Goal: Check status: Check status

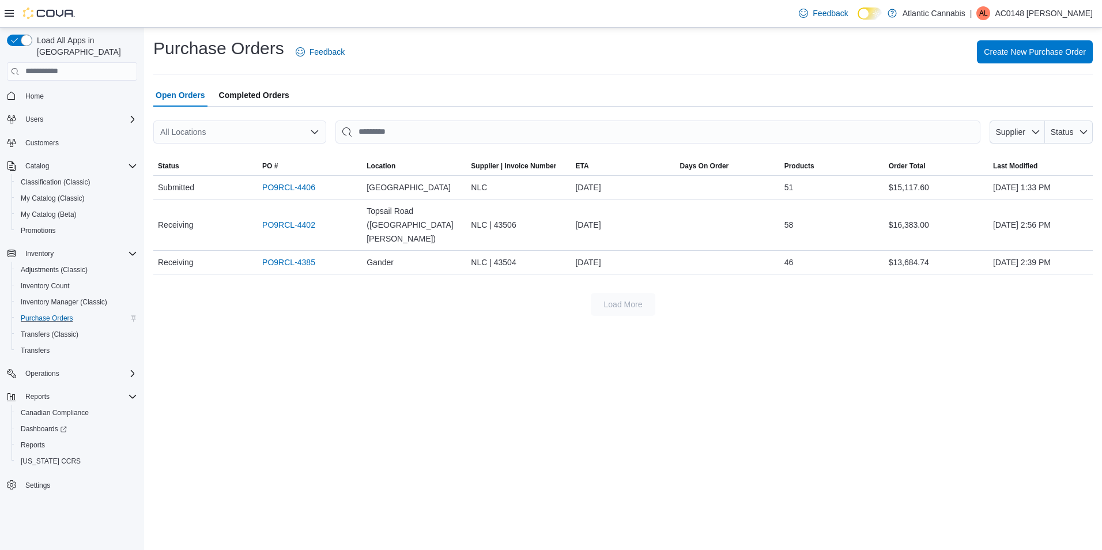
click at [80, 311] on div "Purchase Orders" at bounding box center [76, 318] width 121 height 14
click at [289, 99] on span "Completed Orders" at bounding box center [254, 95] width 70 height 23
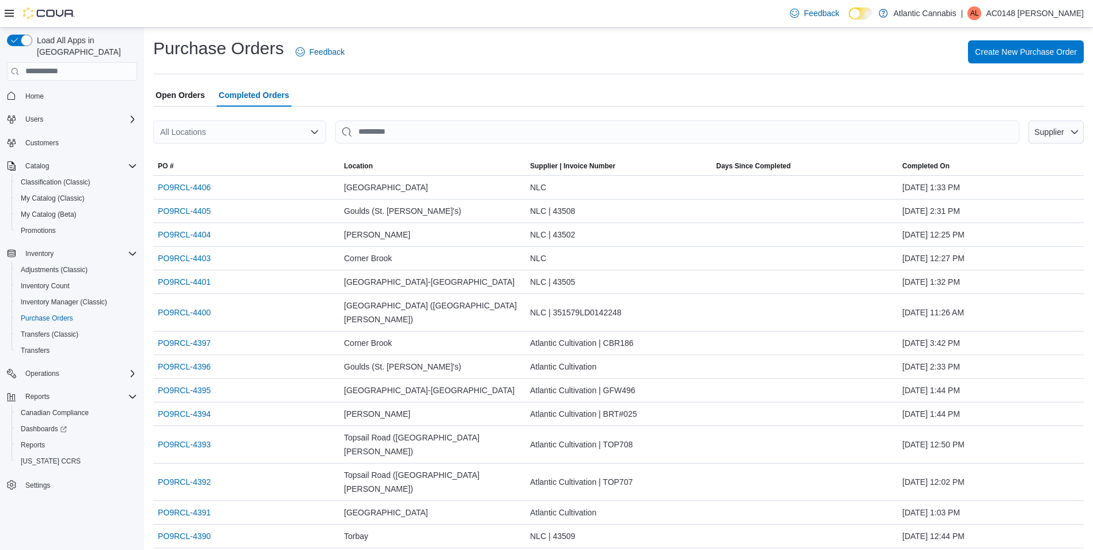
click at [260, 131] on div "All Locations" at bounding box center [239, 131] width 173 height 23
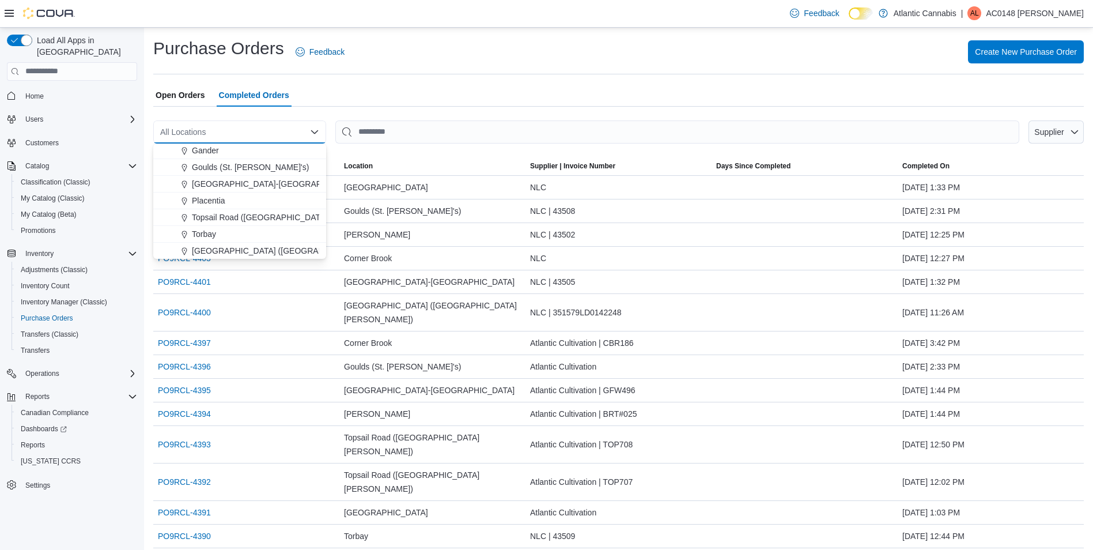
scroll to position [69, 0]
click at [207, 201] on span "Placentia" at bounding box center [208, 200] width 33 height 12
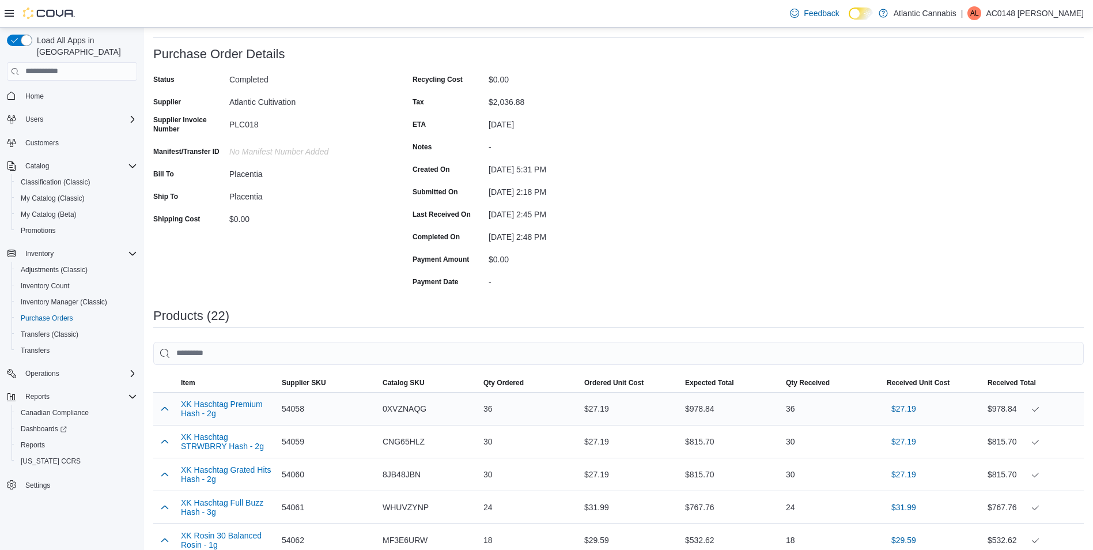
scroll to position [58, 0]
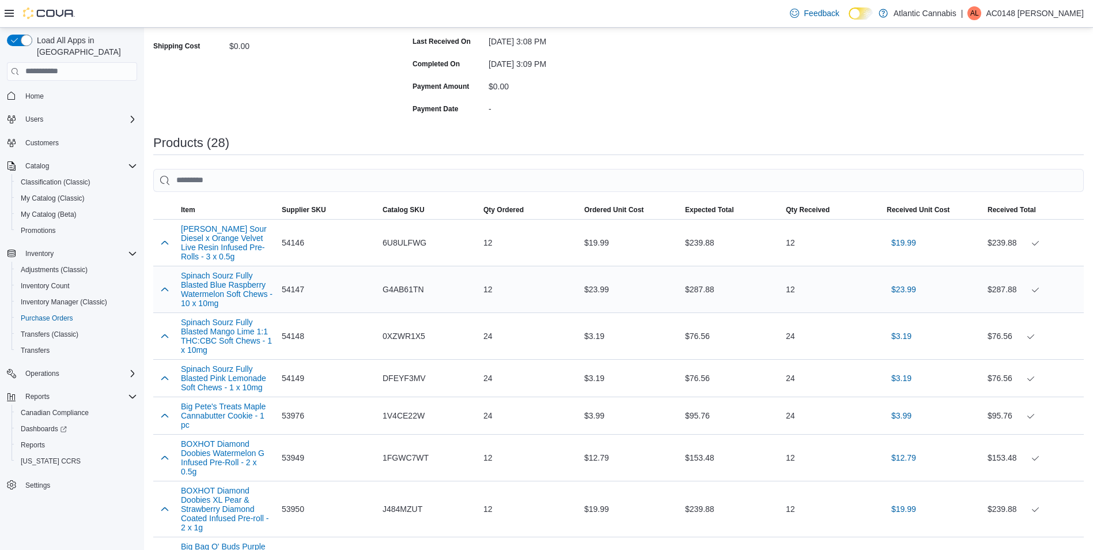
scroll to position [230, 0]
